Goal: Book appointment/travel/reservation

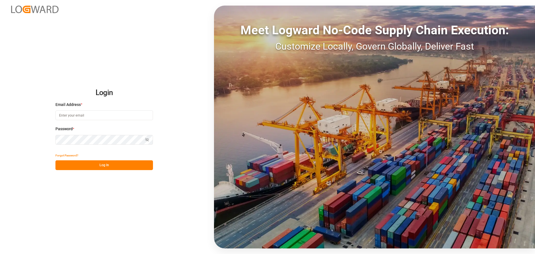
type input "[EMAIL_ADDRESS][DOMAIN_NAME]"
click at [106, 164] on button "Log In" at bounding box center [104, 165] width 98 height 10
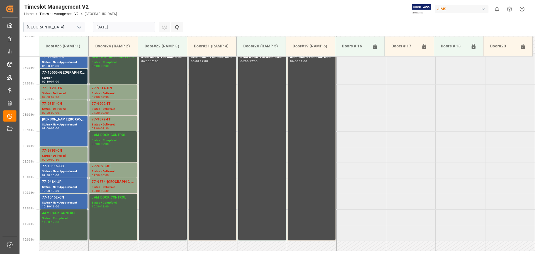
scroll to position [163, 0]
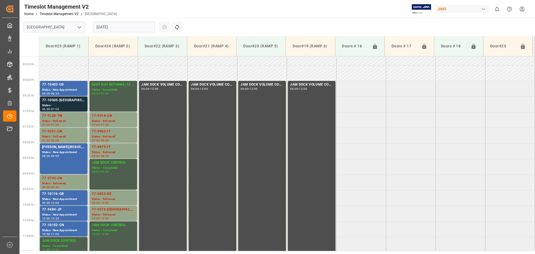
click at [122, 28] on input "[DATE]" at bounding box center [124, 27] width 62 height 11
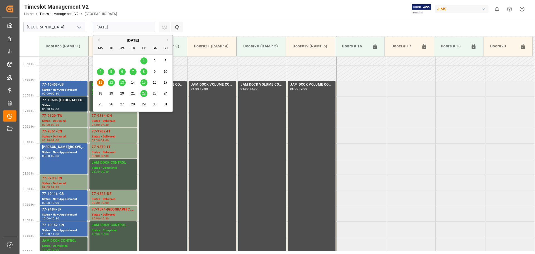
click at [120, 93] on div "20" at bounding box center [122, 93] width 7 height 7
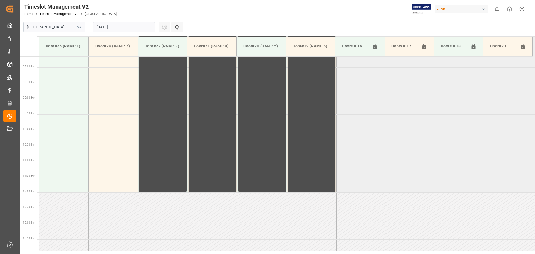
scroll to position [247, 0]
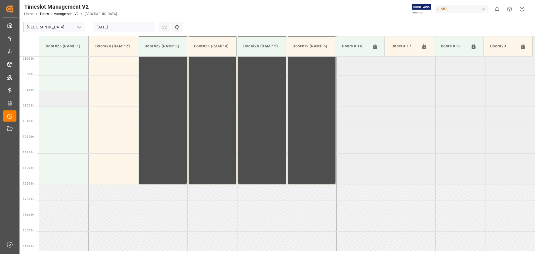
click at [58, 100] on td at bounding box center [64, 99] width 50 height 16
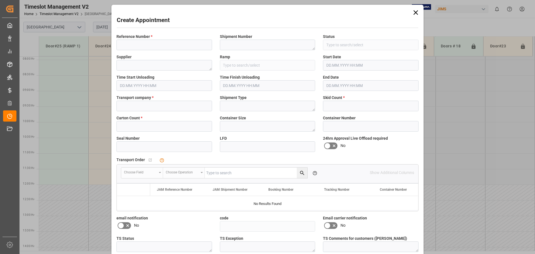
type input "Door#25 (RAMP 1)"
type input "[DATE] 09:00"
type input "[DATE] 09:30"
click at [128, 39] on span "Reference Number *" at bounding box center [135, 37] width 36 height 6
click at [132, 44] on input at bounding box center [165, 45] width 96 height 11
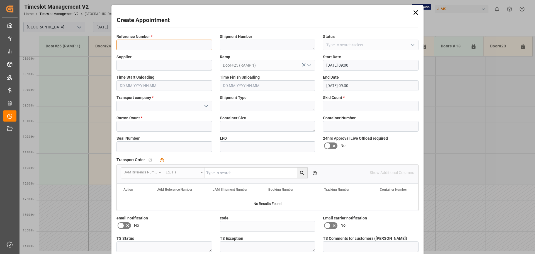
type input "NS amazon returns"
click at [152, 107] on input at bounding box center [165, 106] width 96 height 11
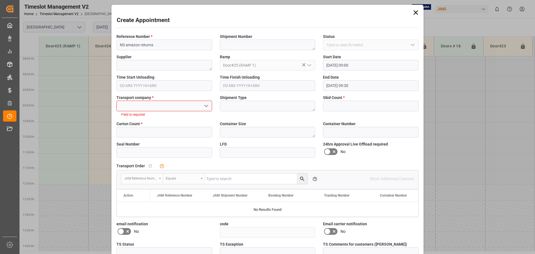
click at [208, 107] on icon "open menu" at bounding box center [206, 106] width 7 height 7
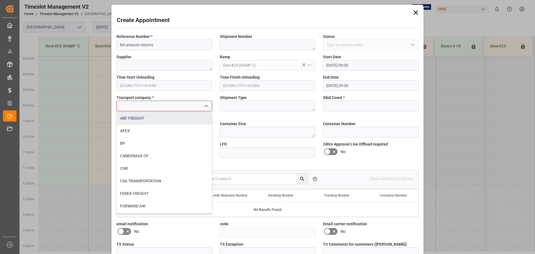
click at [133, 119] on div "ABF FREIGHT" at bounding box center [164, 118] width 95 height 13
type input "ABF FREIGHT"
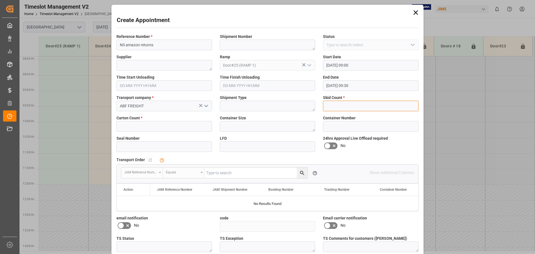
click at [346, 104] on input "text" at bounding box center [371, 106] width 96 height 11
type input "1"
click at [139, 128] on input "text" at bounding box center [165, 126] width 96 height 11
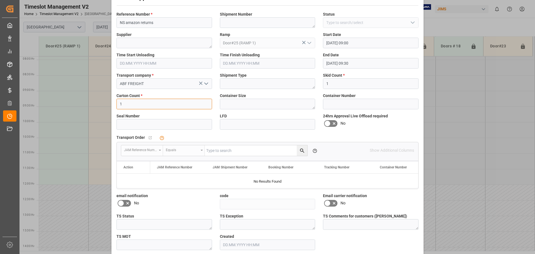
scroll to position [47, 0]
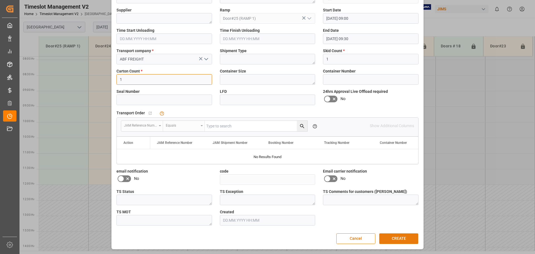
type input "1"
drag, startPoint x: 404, startPoint y: 241, endPoint x: 407, endPoint y: 238, distance: 4.4
click at [404, 241] on button "CREATE" at bounding box center [399, 238] width 39 height 11
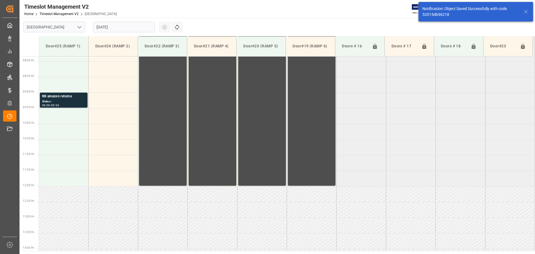
scroll to position [247, 0]
